Goal: Task Accomplishment & Management: Complete application form

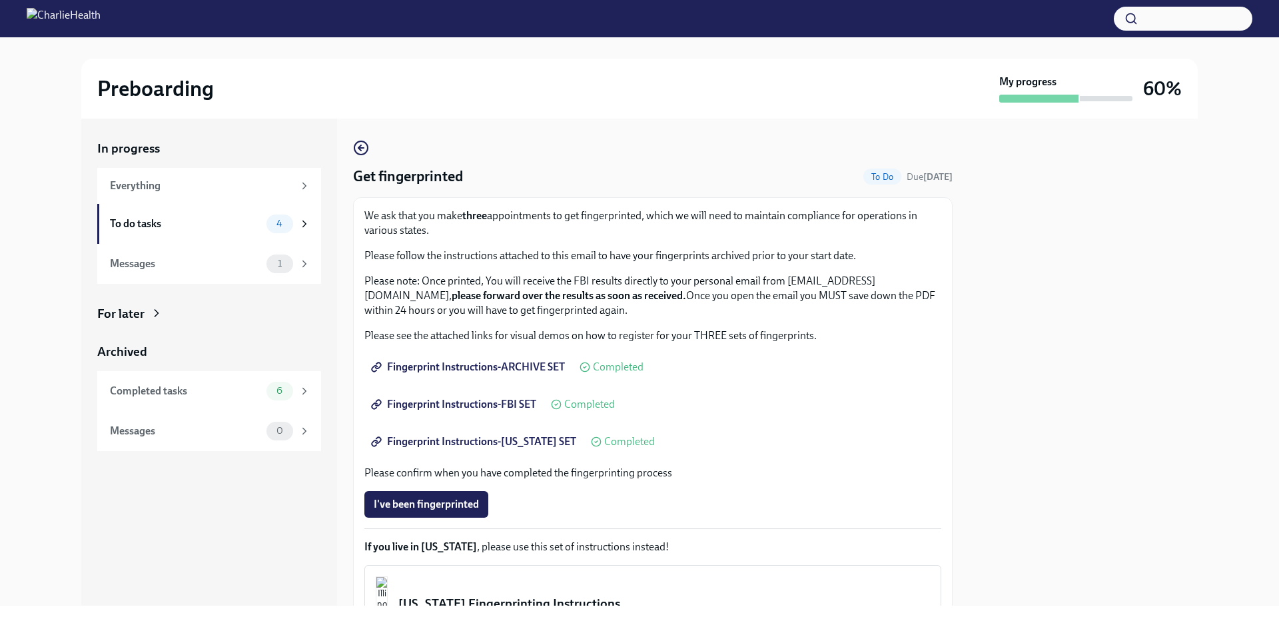
scroll to position [158, 0]
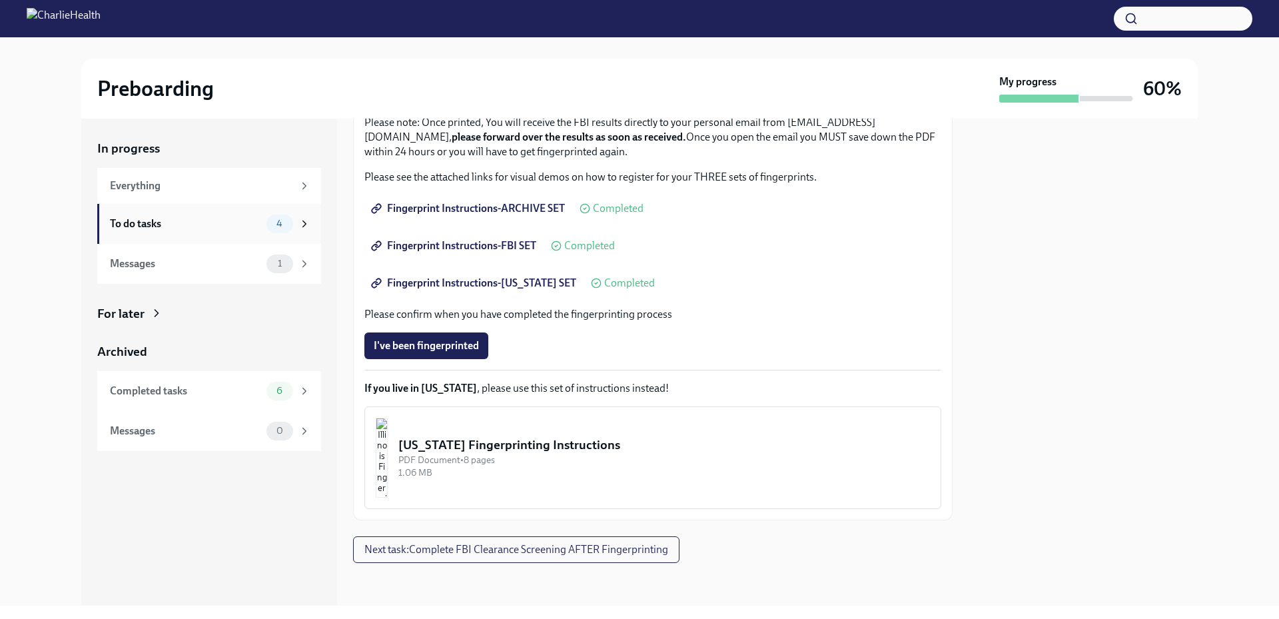
click at [191, 224] on div "To do tasks" at bounding box center [185, 223] width 151 height 15
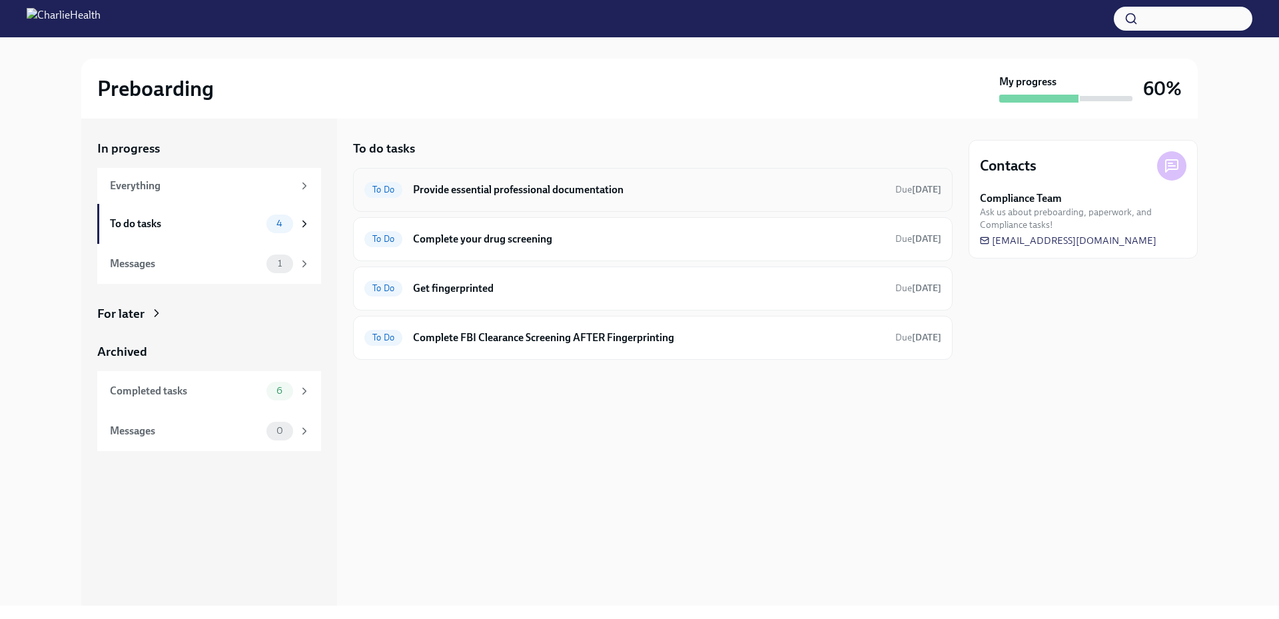
click at [529, 192] on h6 "Provide essential professional documentation" at bounding box center [649, 189] width 472 height 15
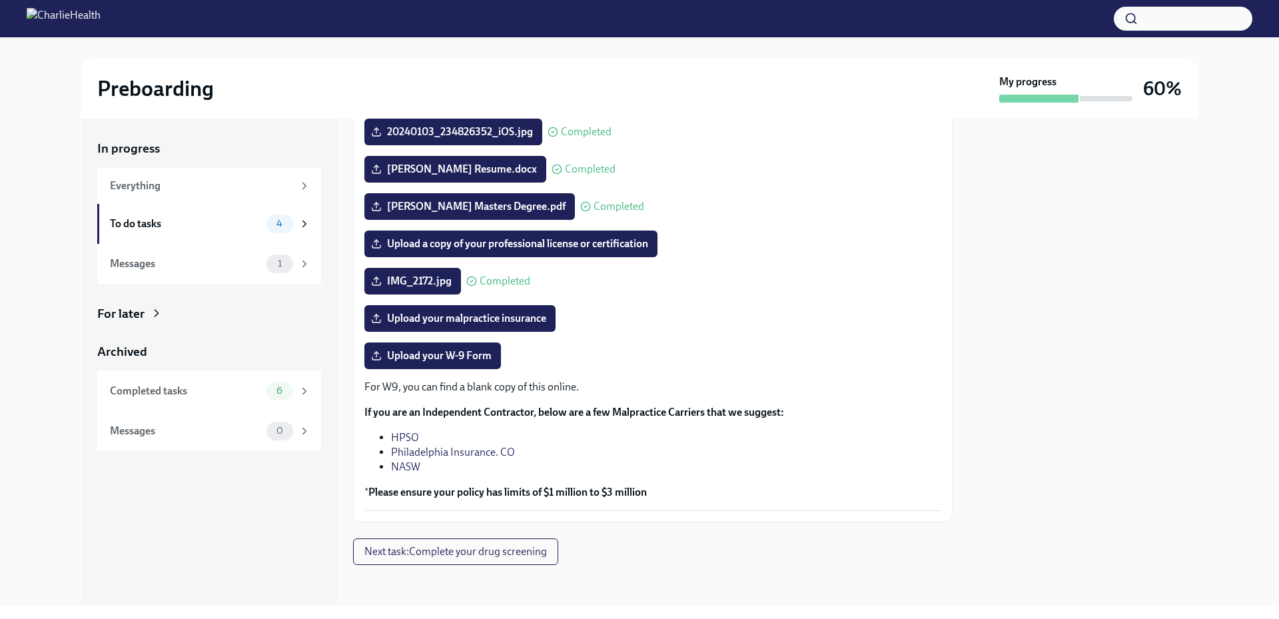
scroll to position [157, 0]
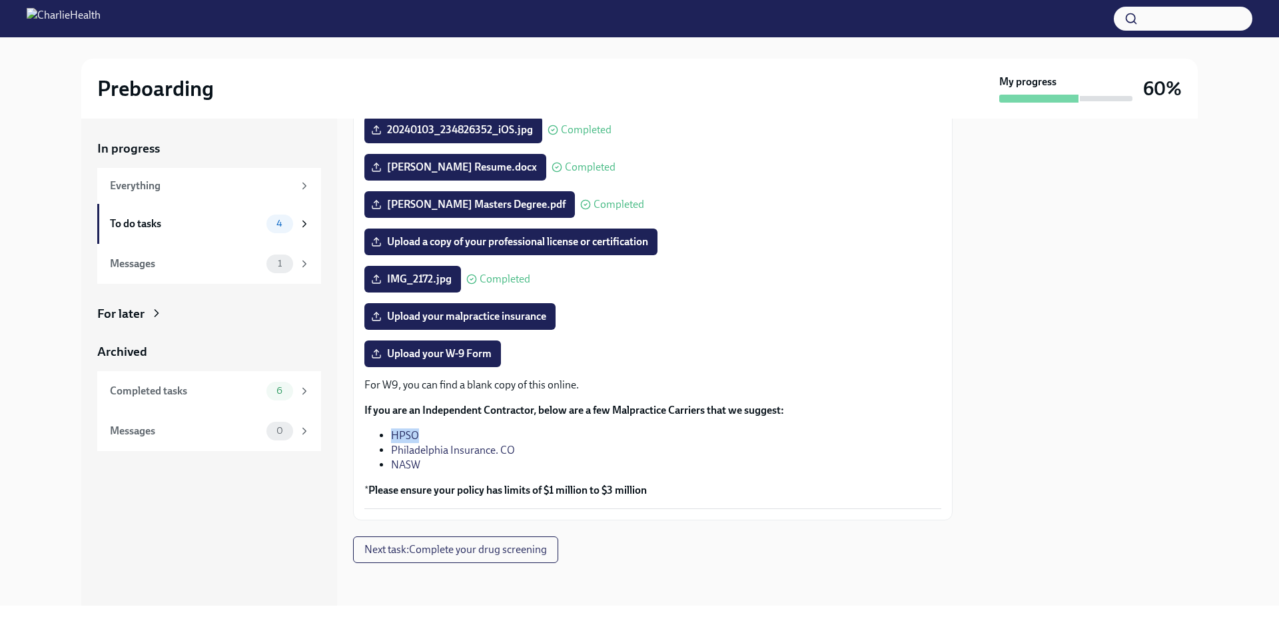
drag, startPoint x: 420, startPoint y: 436, endPoint x: 391, endPoint y: 434, distance: 29.4
click at [391, 434] on li "HPSO" at bounding box center [666, 435] width 550 height 15
drag, startPoint x: 391, startPoint y: 434, endPoint x: 391, endPoint y: 461, distance: 27.3
click at [391, 461] on li "NASW" at bounding box center [666, 465] width 550 height 15
drag, startPoint x: 391, startPoint y: 461, endPoint x: 404, endPoint y: 464, distance: 13.1
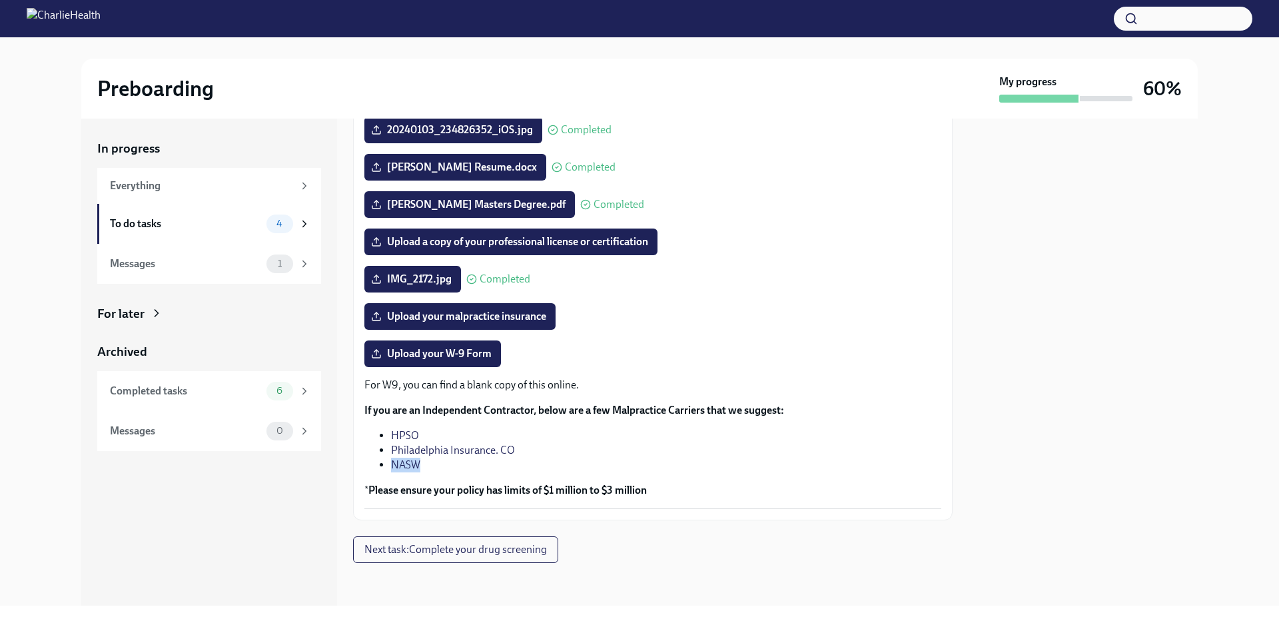
copy link "NASW"
drag, startPoint x: 424, startPoint y: 433, endPoint x: 389, endPoint y: 437, distance: 34.9
click at [389, 437] on ul "HPSO Philadelphia Insurance. CO NASW" at bounding box center [652, 450] width 577 height 44
drag, startPoint x: 389, startPoint y: 437, endPoint x: 404, endPoint y: 434, distance: 14.9
copy link "HPSO"
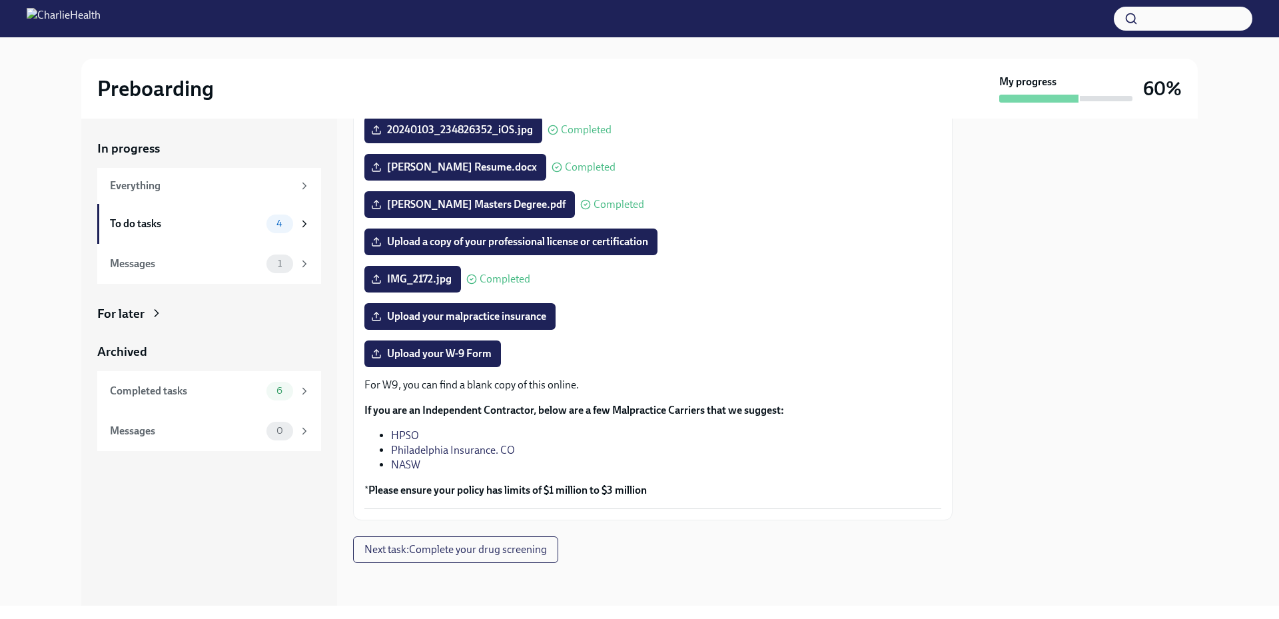
click at [579, 450] on li "Philadelphia Insurance. CO" at bounding box center [666, 450] width 550 height 15
click at [415, 353] on span "Upload your W-9 Form" at bounding box center [433, 353] width 118 height 13
click at [0, 0] on input "Upload your W-9 Form" at bounding box center [0, 0] width 0 height 0
click at [161, 230] on div "To do tasks" at bounding box center [185, 223] width 151 height 15
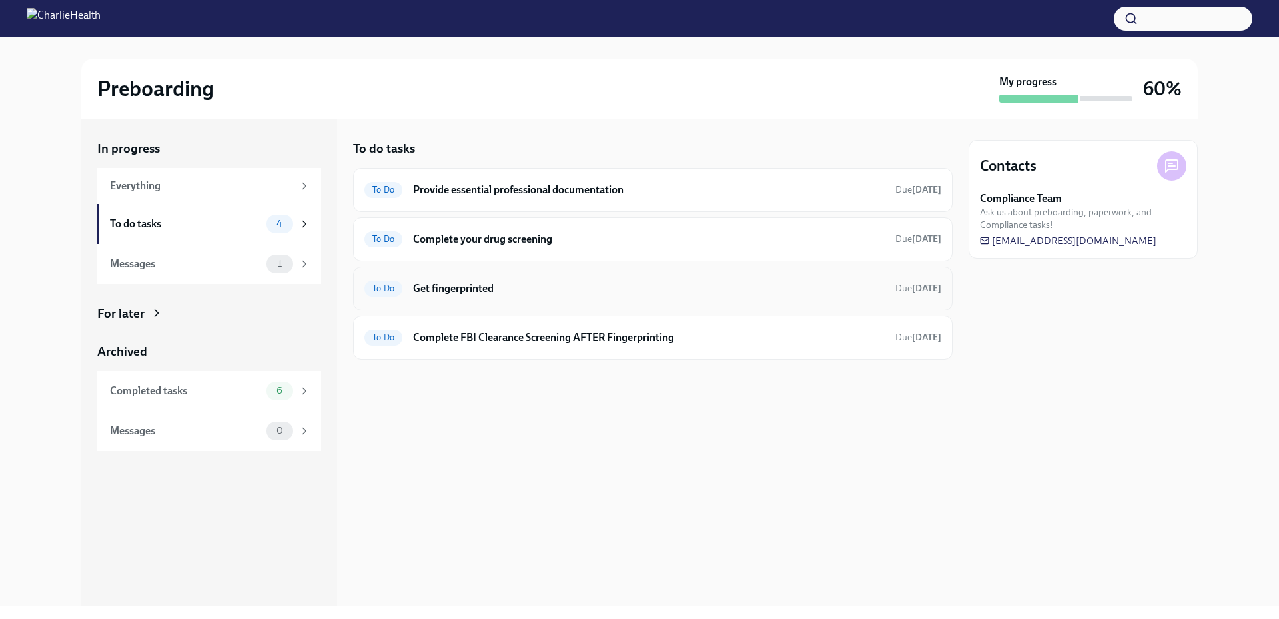
click at [526, 300] on div "To Do Get fingerprinted Due [DATE]" at bounding box center [652, 288] width 599 height 44
click at [529, 296] on div "To Do Get fingerprinted Due [DATE]" at bounding box center [652, 288] width 577 height 21
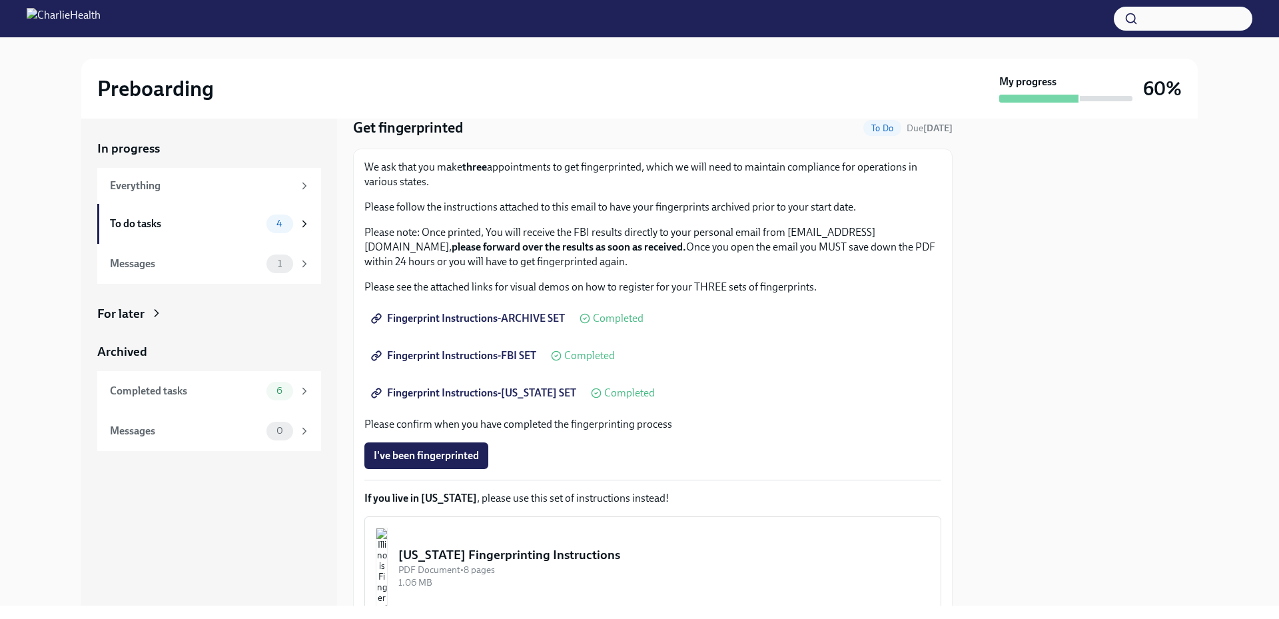
scroll to position [158, 0]
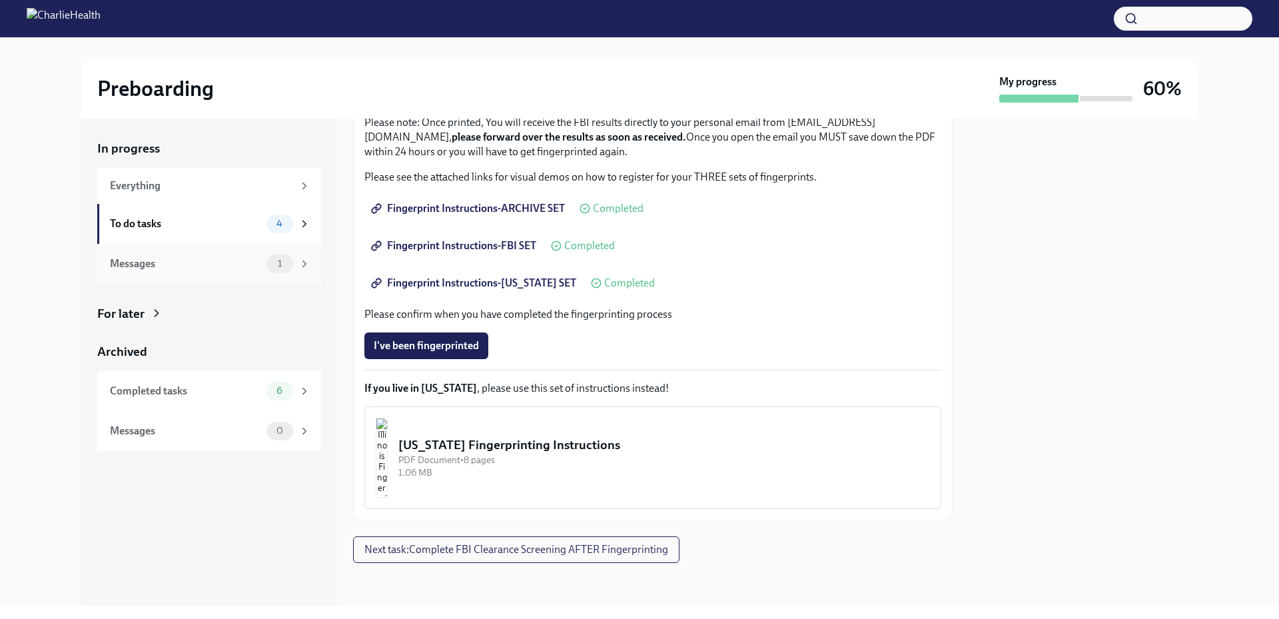
click at [158, 256] on div "Messages" at bounding box center [185, 263] width 151 height 15
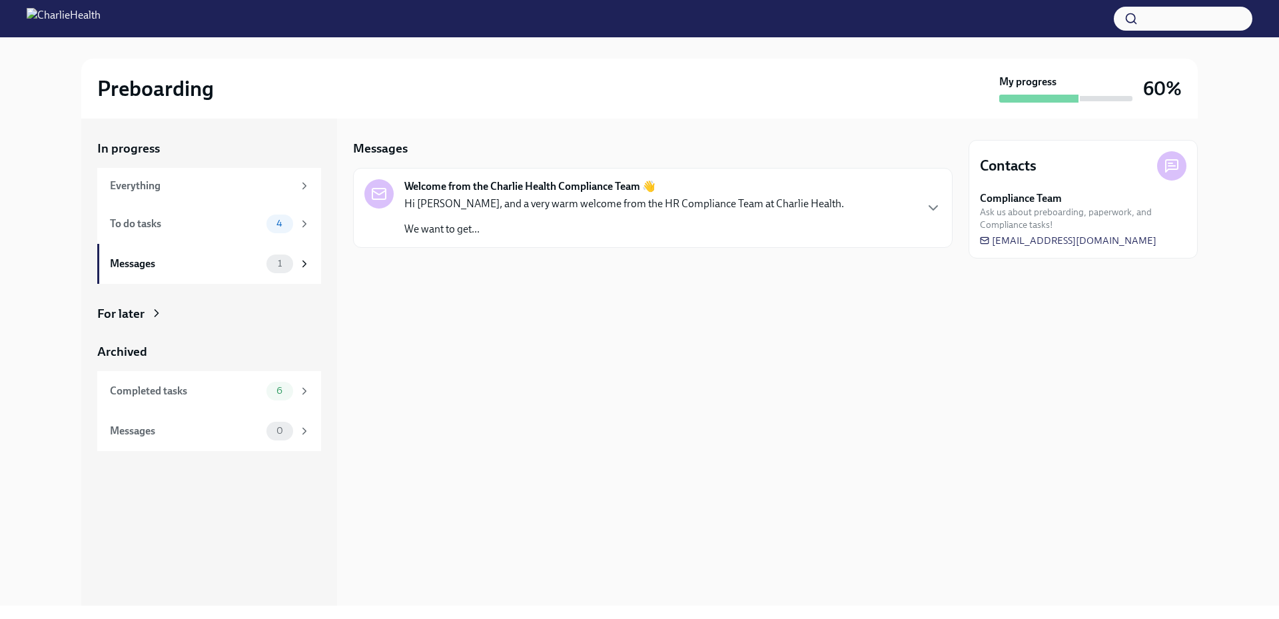
click at [661, 209] on p "Hi [PERSON_NAME], and a very warm welcome from the HR Compliance Team at Charli…" at bounding box center [624, 203] width 440 height 15
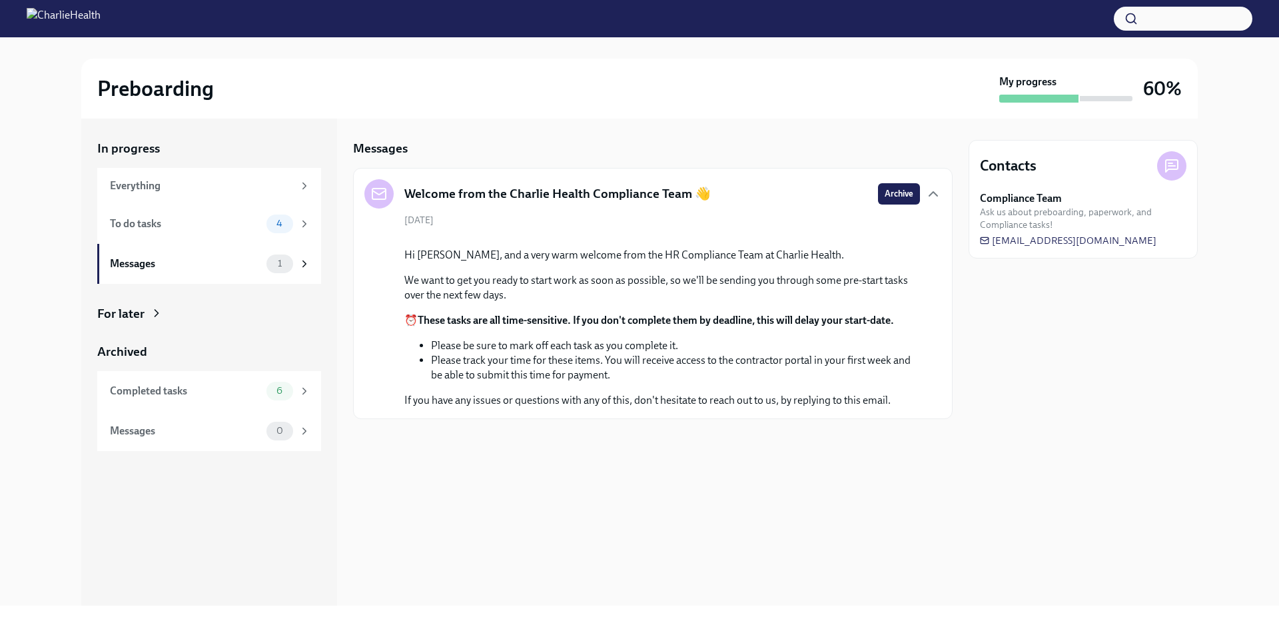
scroll to position [1, 0]
click at [180, 393] on div "Completed tasks" at bounding box center [185, 391] width 151 height 15
